Goal: Task Accomplishment & Management: Manage account settings

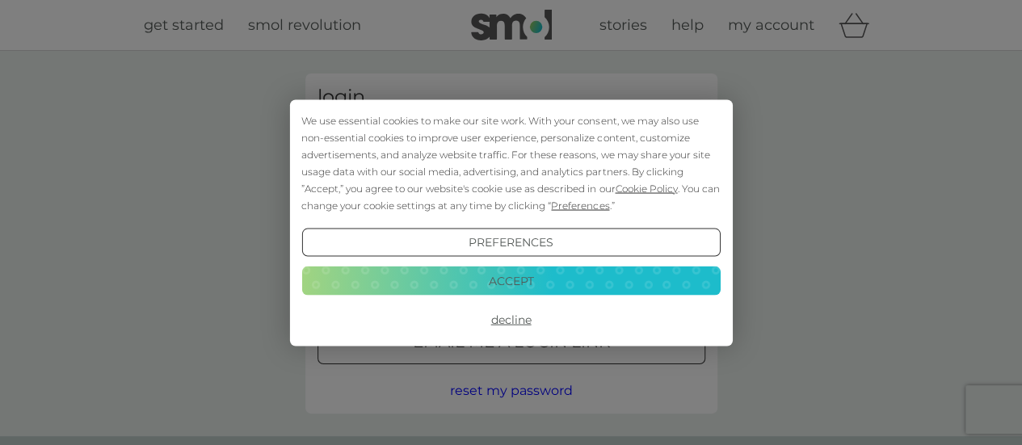
click at [575, 277] on button "Accept" at bounding box center [510, 281] width 418 height 29
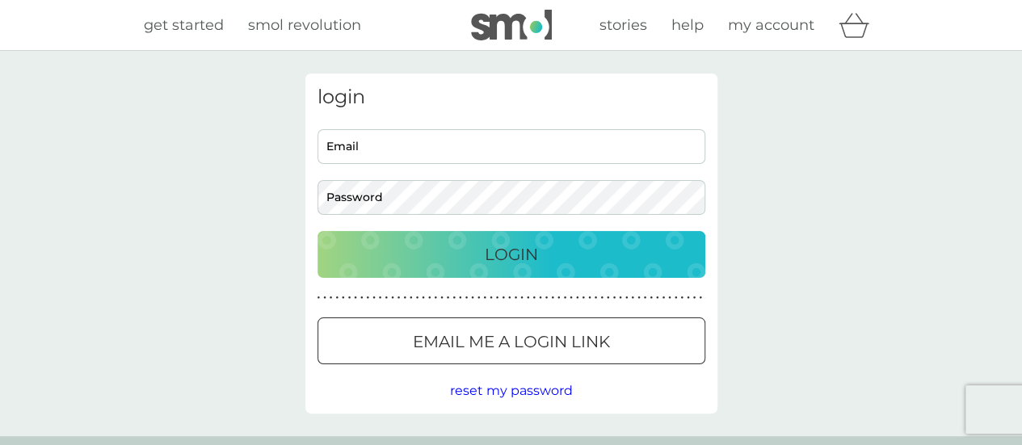
click at [552, 156] on input "Email" at bounding box center [511, 146] width 388 height 35
type input "[EMAIL_ADDRESS][DOMAIN_NAME]"
click at [545, 345] on p "Email me a login link" at bounding box center [511, 342] width 197 height 26
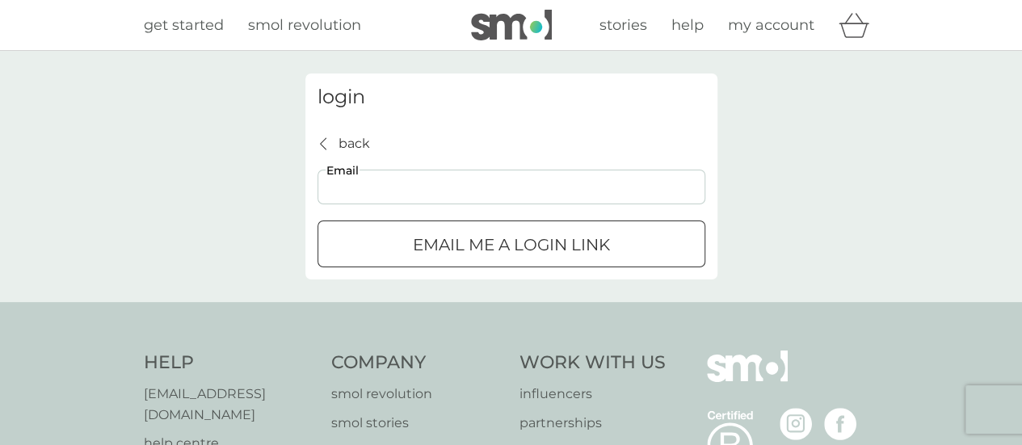
click at [447, 182] on input "Email" at bounding box center [511, 187] width 388 height 35
type input "[EMAIL_ADDRESS][DOMAIN_NAME]"
click at [478, 248] on p "Email me a login link" at bounding box center [511, 245] width 197 height 26
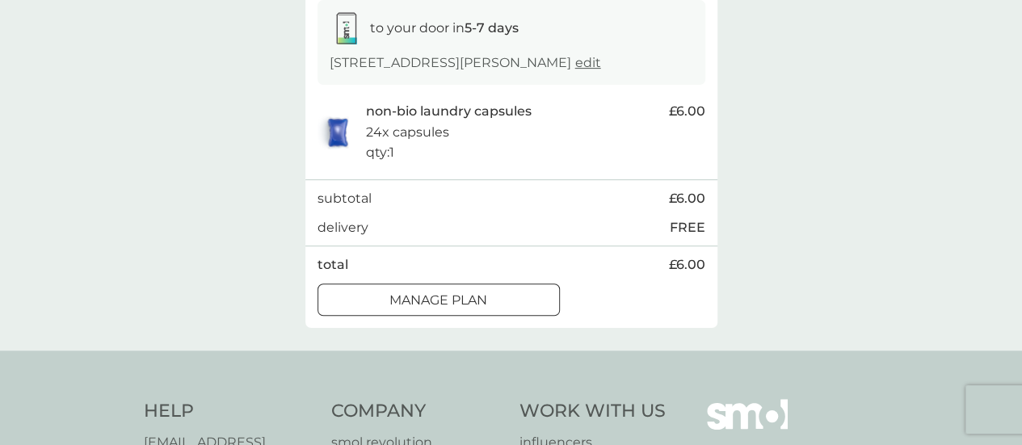
scroll to position [279, 0]
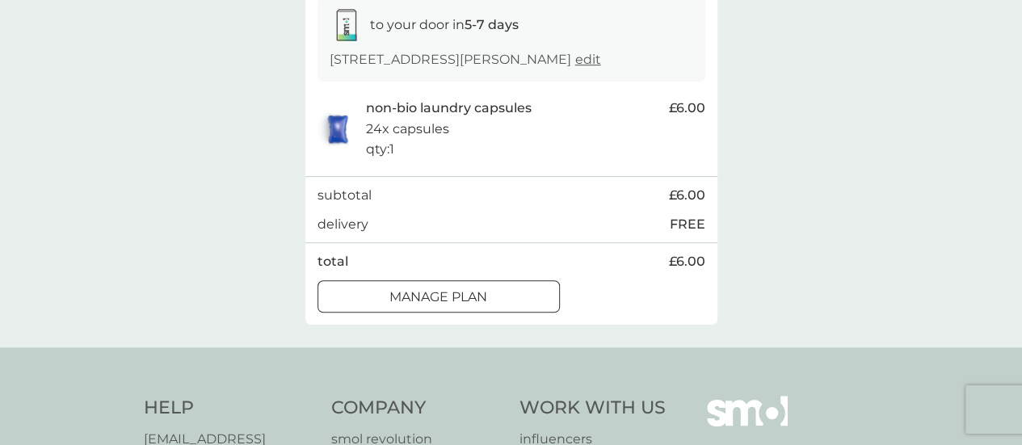
click at [484, 294] on p "Manage plan" at bounding box center [438, 297] width 98 height 21
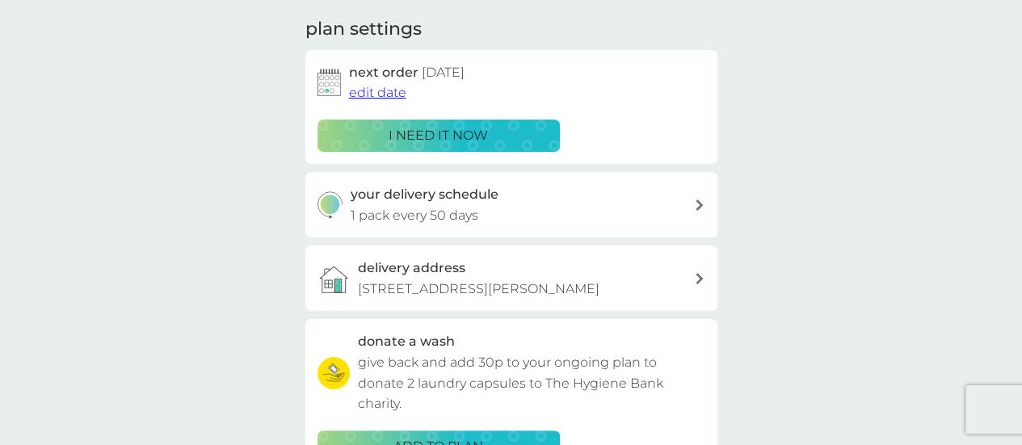
scroll to position [222, 0]
click at [382, 99] on span "edit date" at bounding box center [377, 93] width 57 height 15
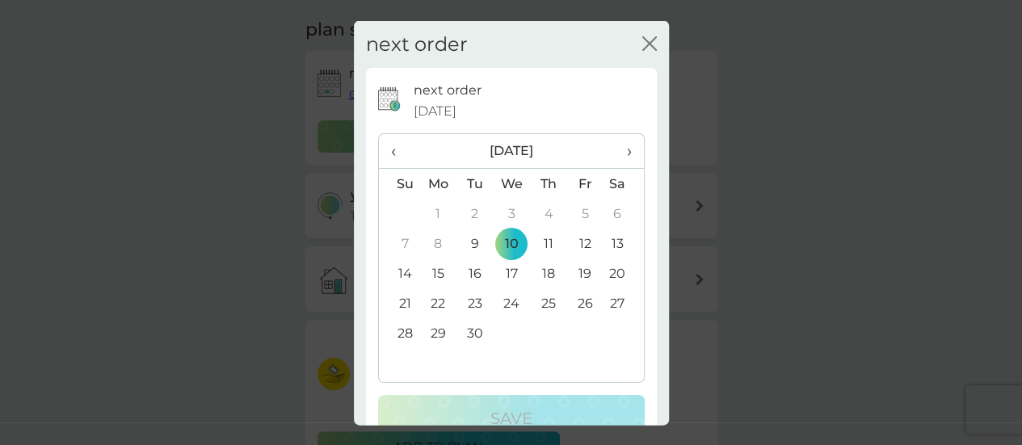
click at [617, 156] on span "›" at bounding box center [623, 151] width 16 height 34
click at [472, 308] on td "18" at bounding box center [474, 303] width 36 height 30
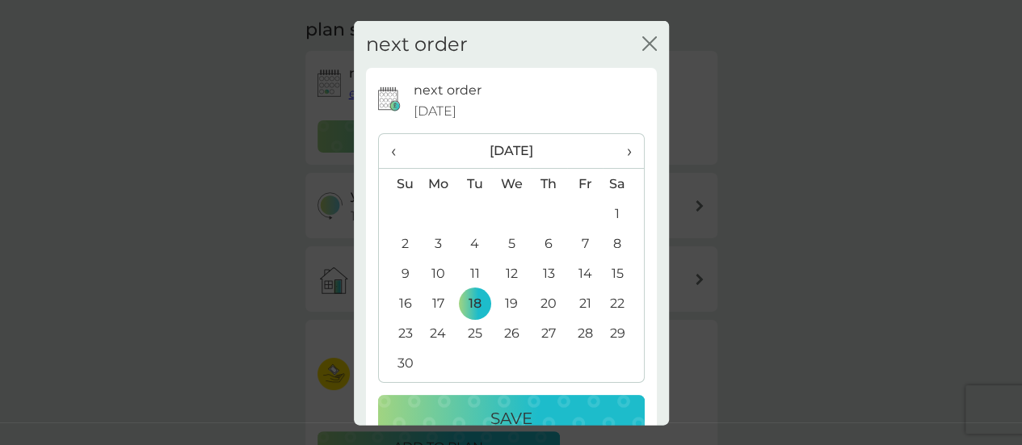
click at [517, 405] on p "Save" at bounding box center [511, 418] width 42 height 26
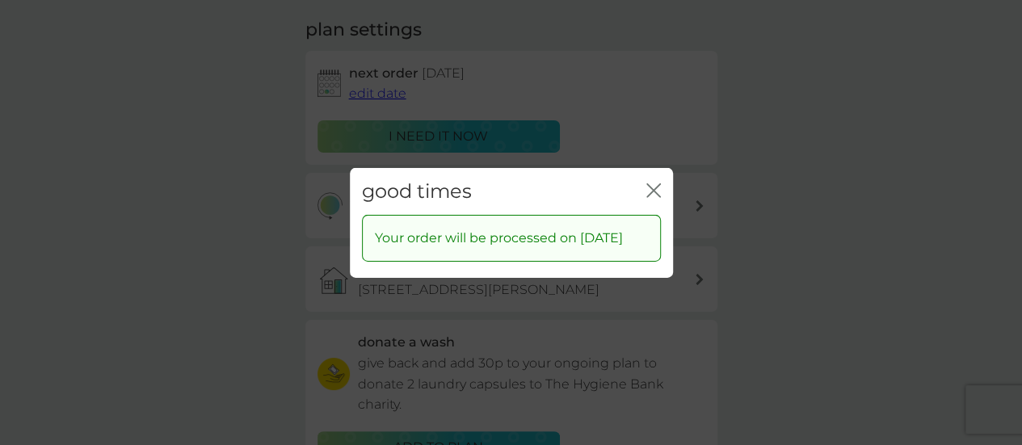
click at [656, 183] on icon "close" at bounding box center [653, 190] width 15 height 15
